Goal: Information Seeking & Learning: Learn about a topic

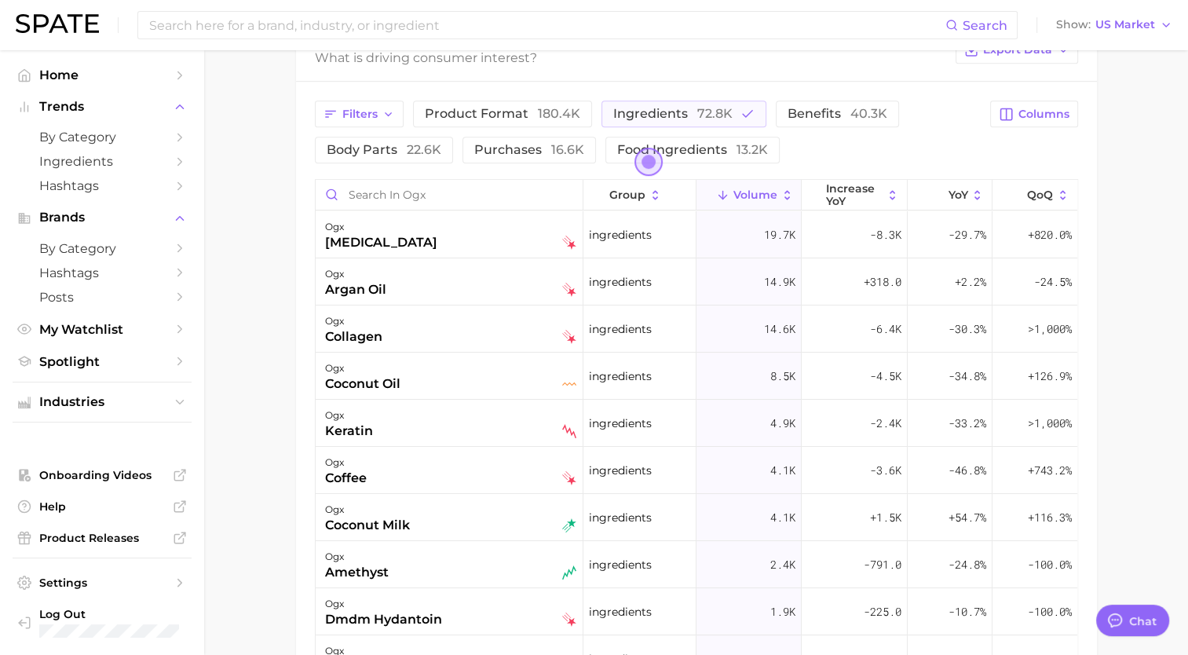
scroll to position [829, 0]
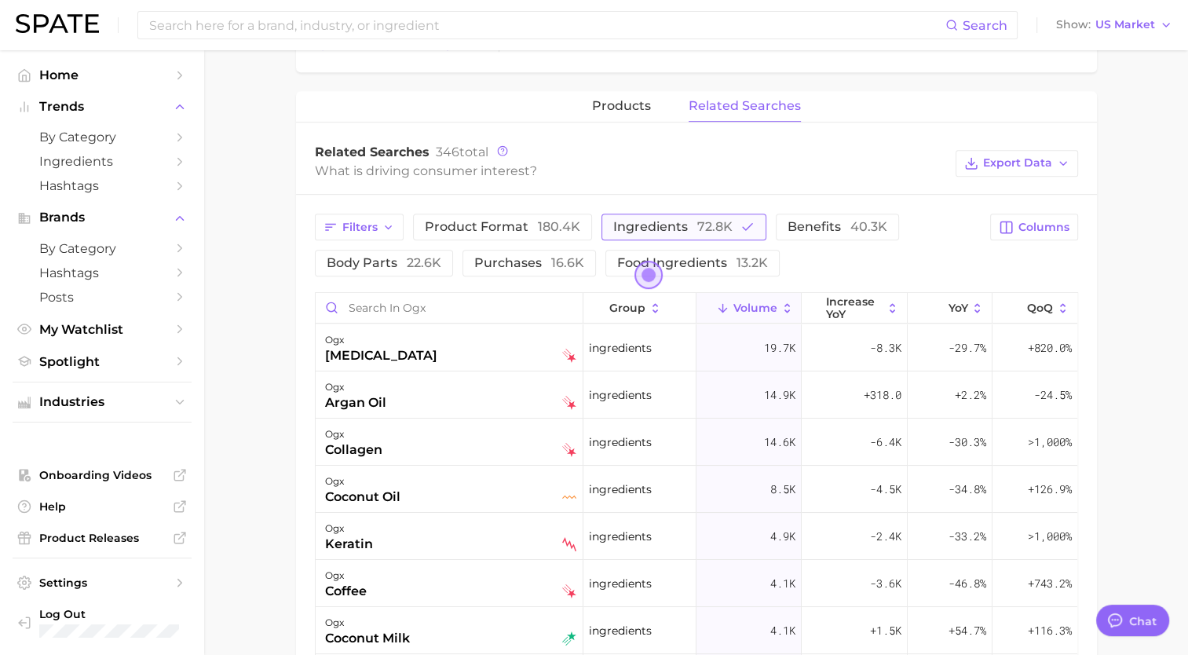
click at [697, 223] on span "72.8k" at bounding box center [714, 226] width 35 height 15
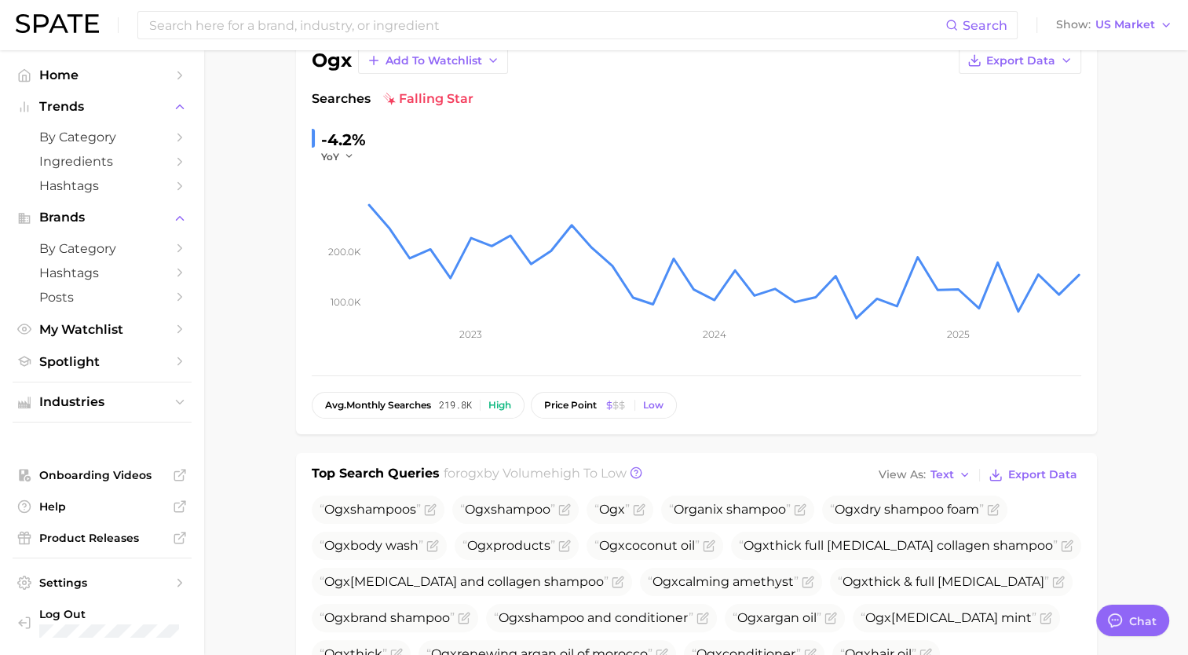
scroll to position [0, 0]
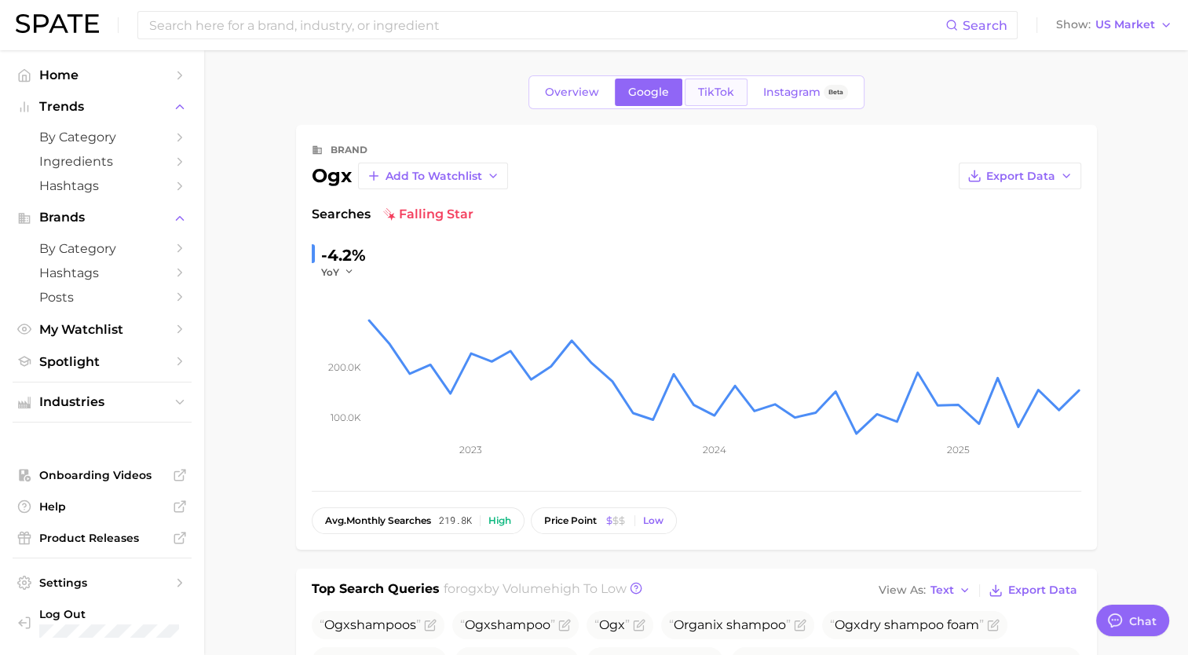
click at [707, 91] on span "TikTok" at bounding box center [716, 92] width 36 height 13
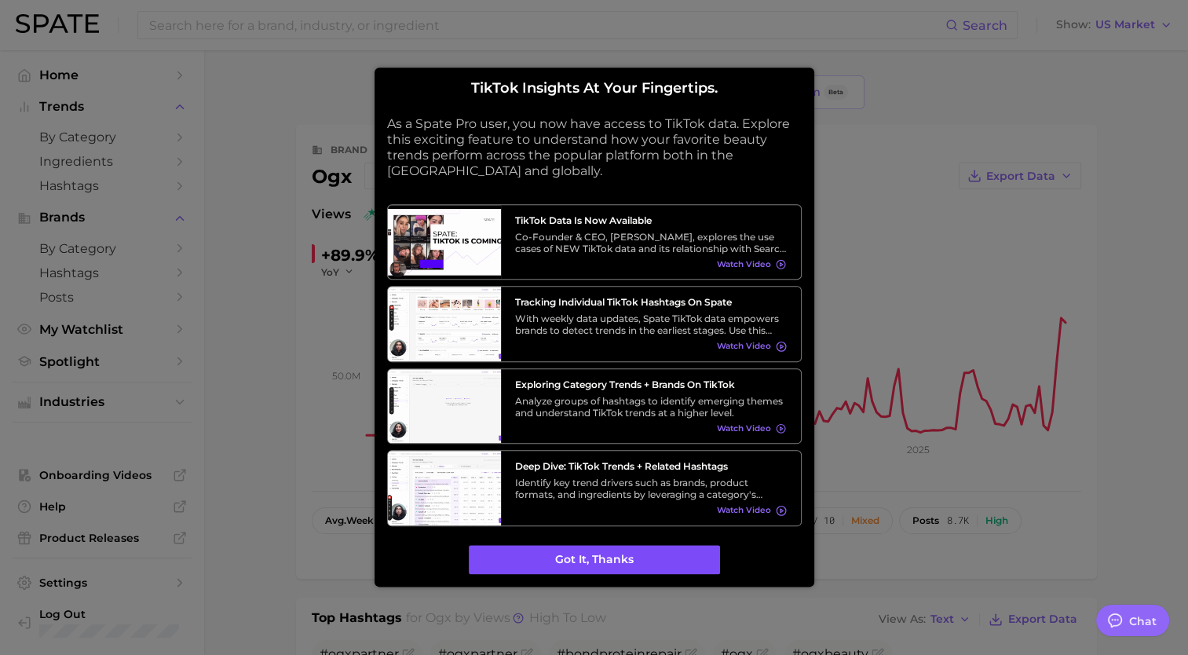
click at [612, 551] on button "Got it, thanks" at bounding box center [594, 560] width 251 height 30
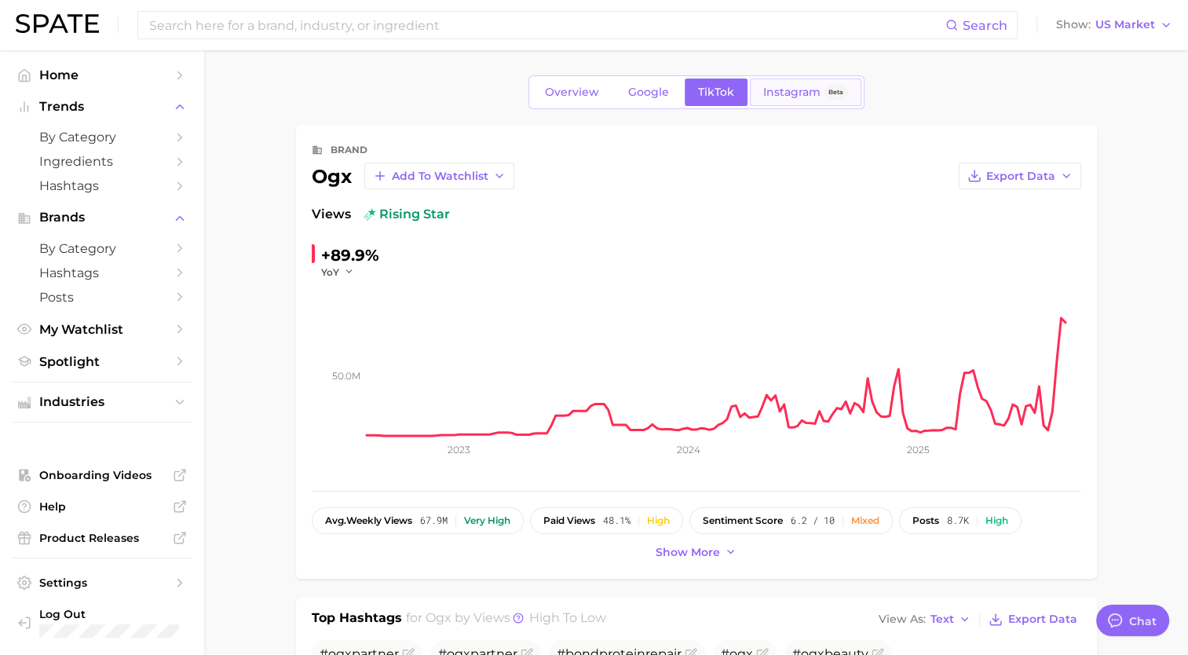
click at [787, 93] on span "Instagram" at bounding box center [791, 92] width 57 height 13
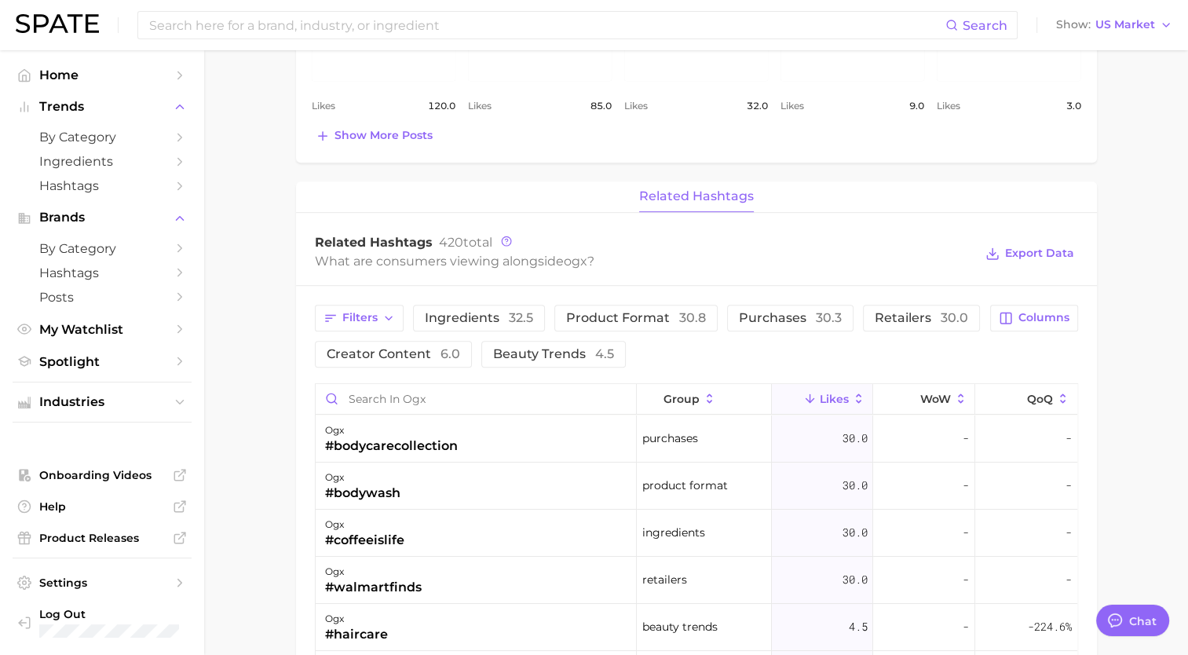
scroll to position [820, 0]
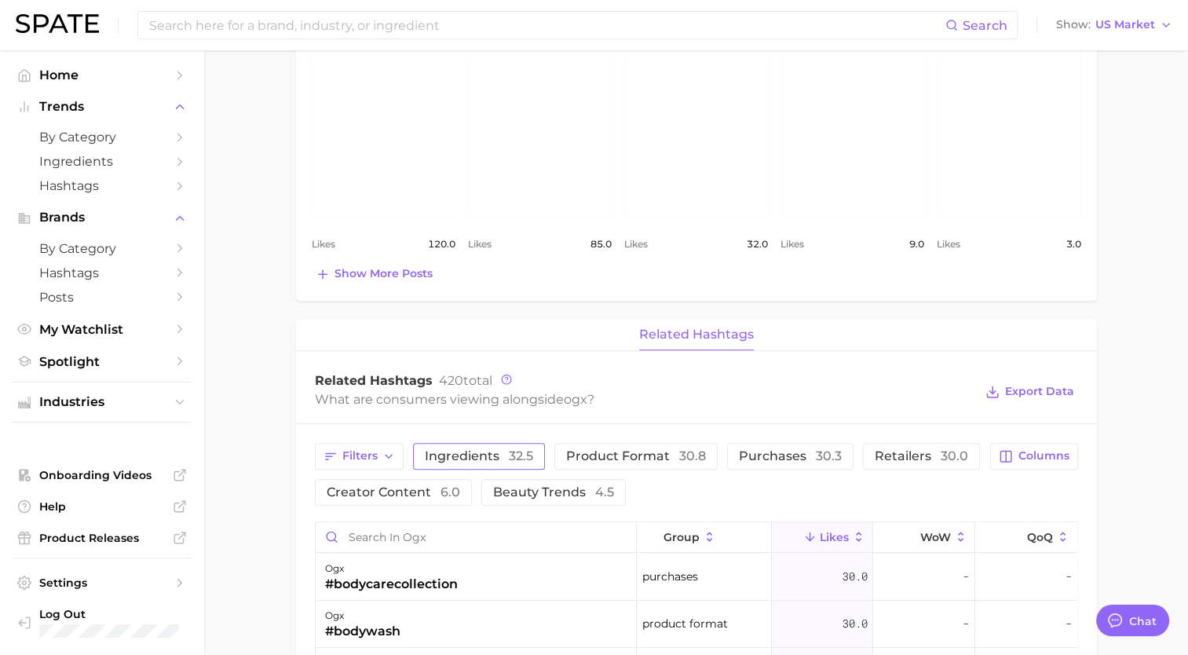
click at [519, 448] on span "32.5" at bounding box center [521, 455] width 24 height 15
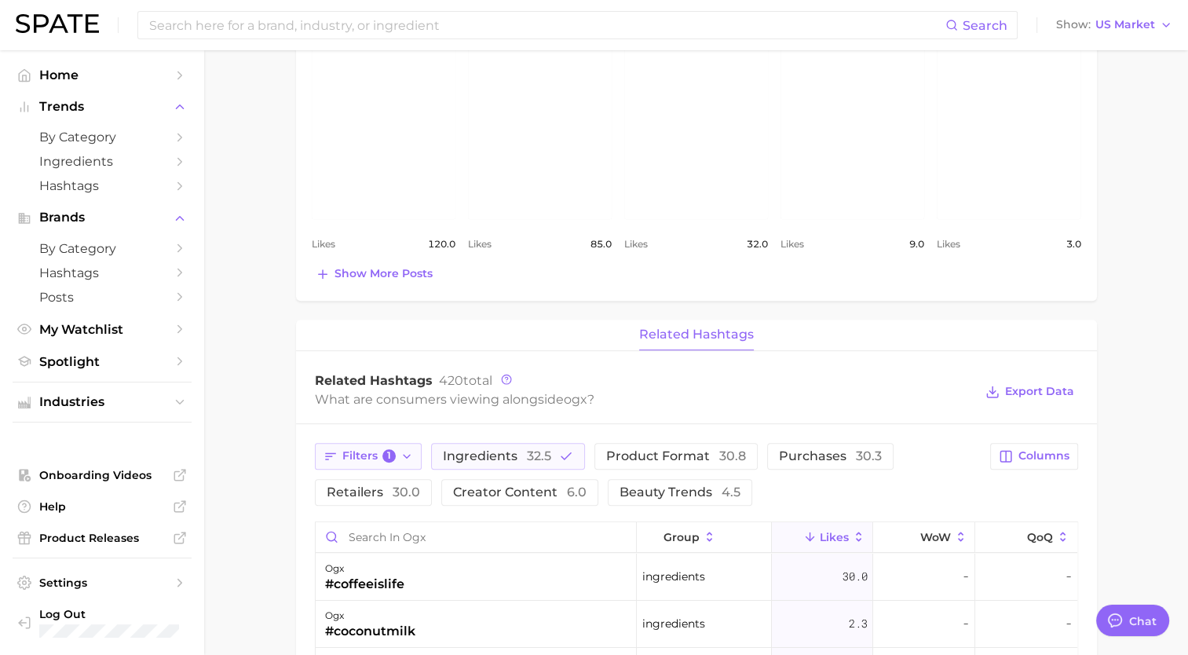
click at [402, 450] on icon "button" at bounding box center [406, 456] width 13 height 13
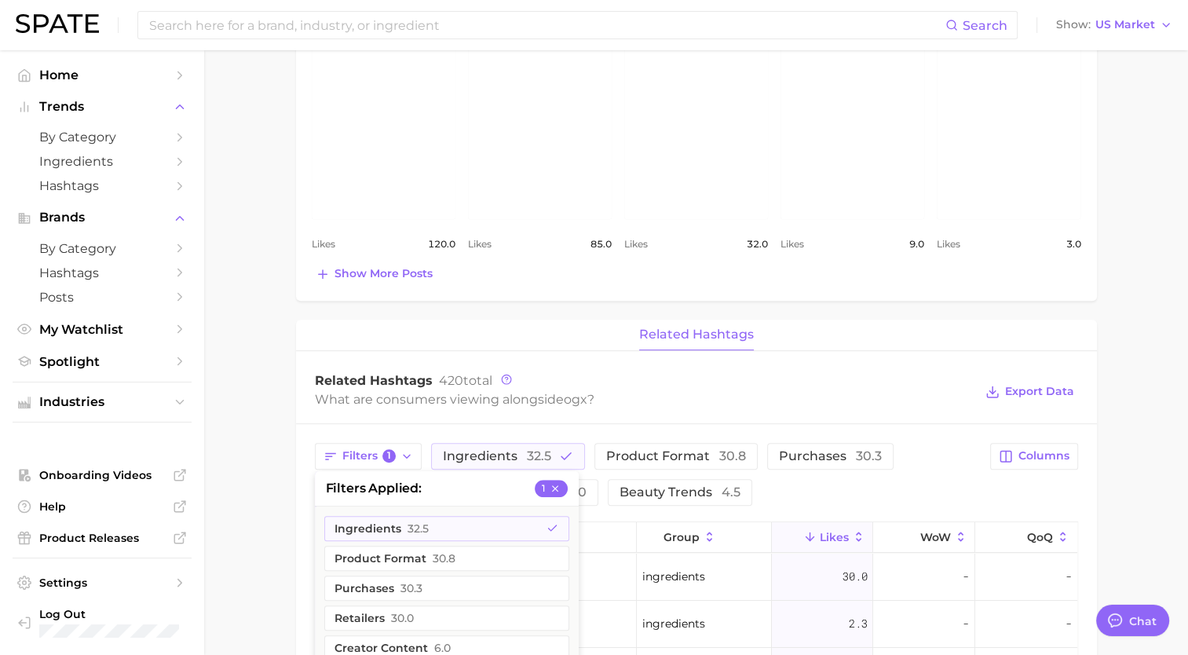
click at [926, 385] on div "Related Hashtags 420 total" at bounding box center [644, 381] width 659 height 16
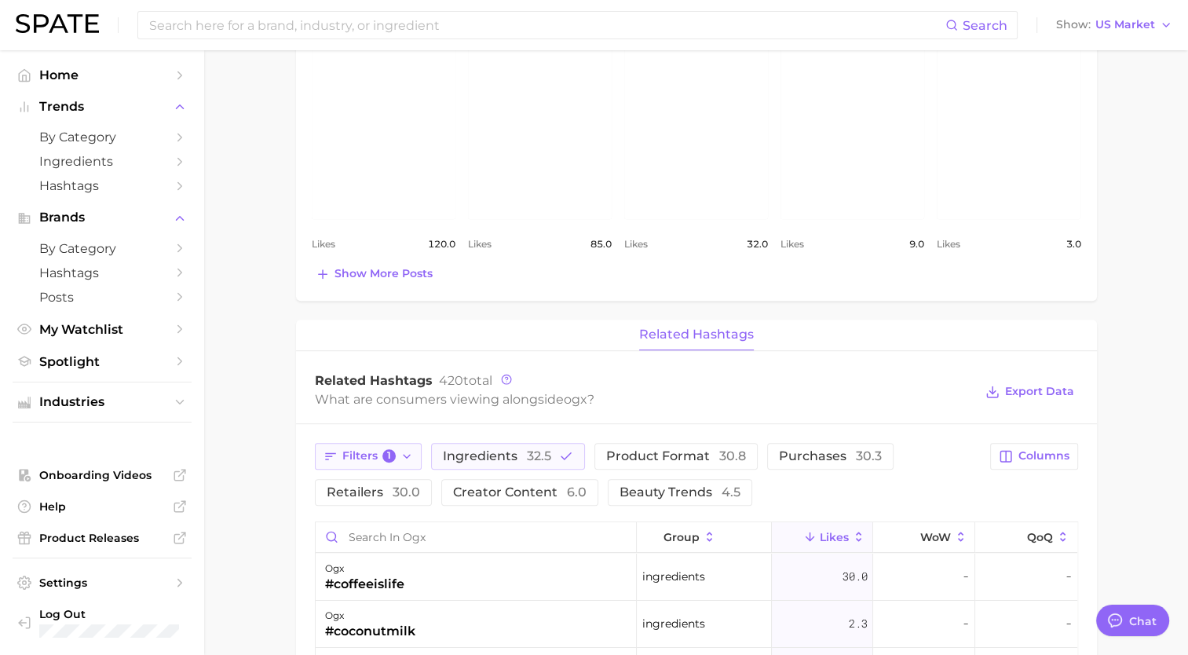
click at [375, 465] on button "Filters 1" at bounding box center [369, 456] width 108 height 27
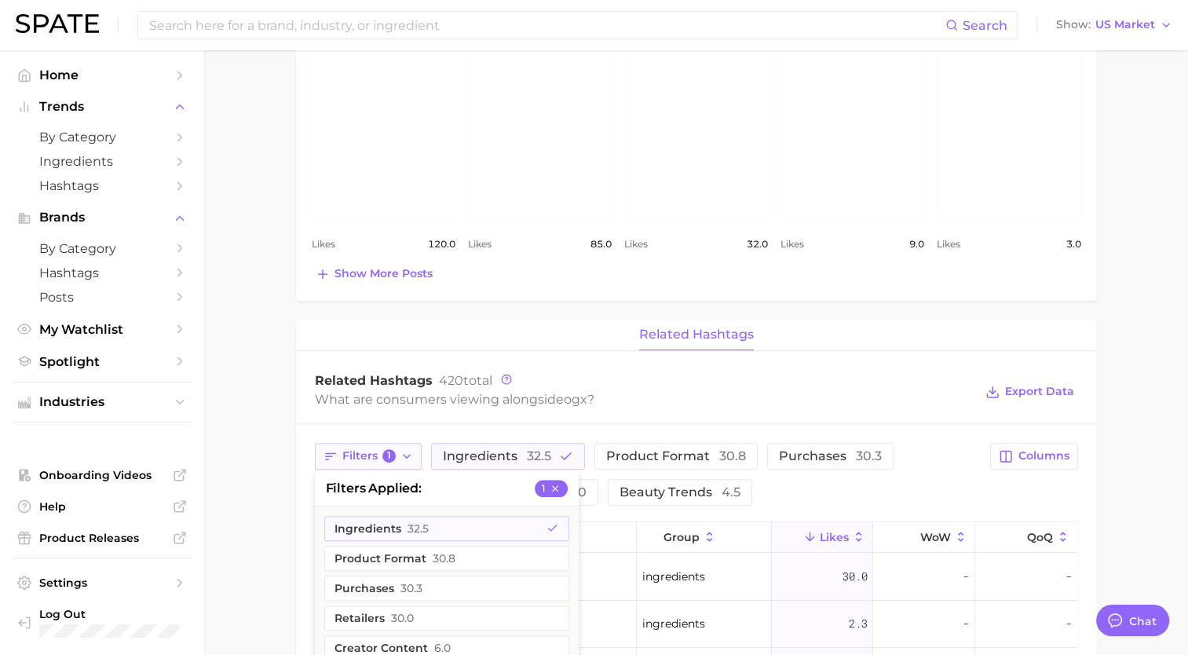
click at [375, 465] on button "Filters 1" at bounding box center [369, 456] width 108 height 27
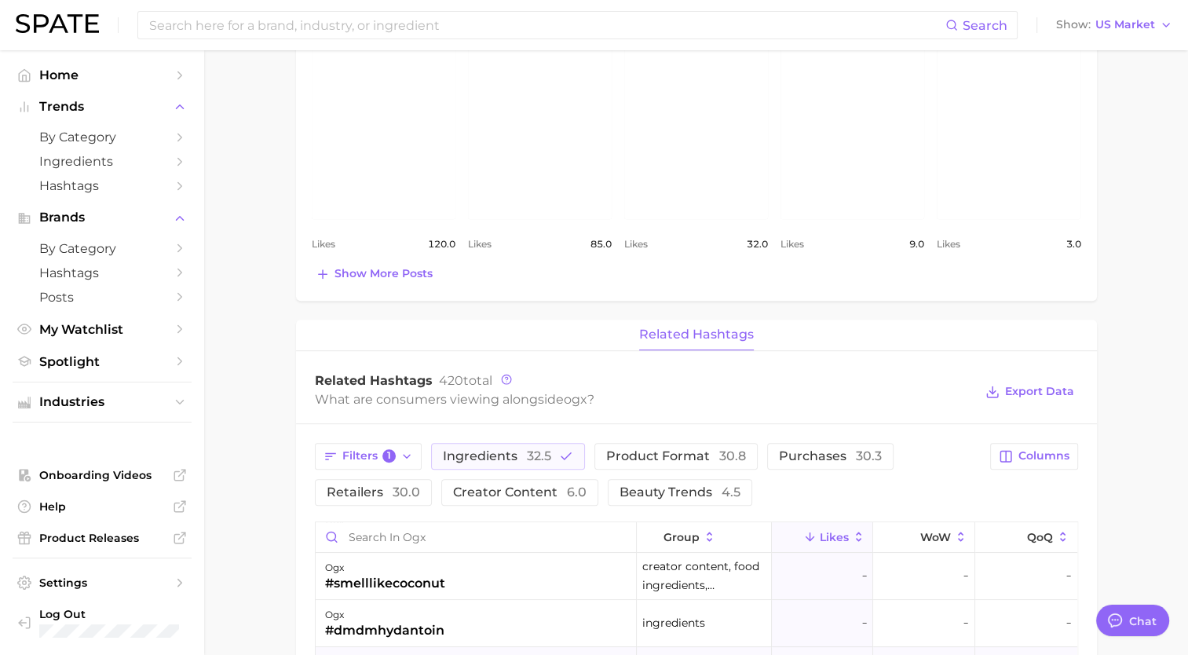
scroll to position [393, 0]
